Goal: Information Seeking & Learning: Learn about a topic

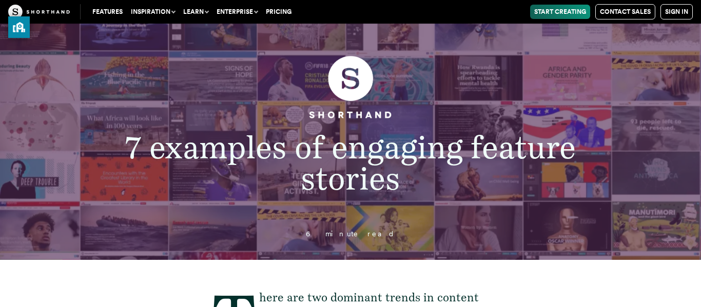
click at [347, 149] on span "7 examples of engaging feature stories" at bounding box center [350, 163] width 450 height 69
click at [353, 142] on span "7 examples of engaging feature stories" at bounding box center [350, 163] width 450 height 69
click at [356, 141] on span "7 examples of engaging feature stories" at bounding box center [350, 163] width 450 height 69
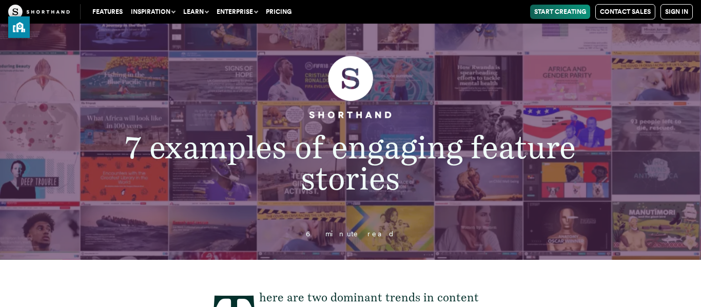
click at [501, 26] on header "7 examples of engaging feature stories 6 minute read" at bounding box center [350, 142] width 701 height 236
click at [497, 27] on header "7 examples of engaging feature stories 6 minute read" at bounding box center [350, 142] width 701 height 236
